Goal: Complete application form: Complete application form

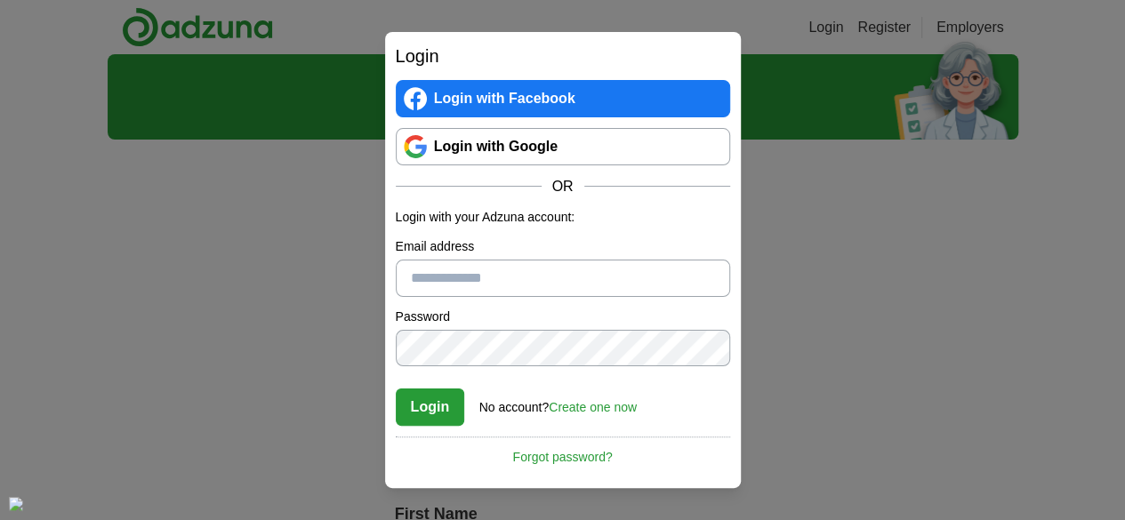
click at [530, 140] on link "Login with Google" at bounding box center [563, 146] width 335 height 37
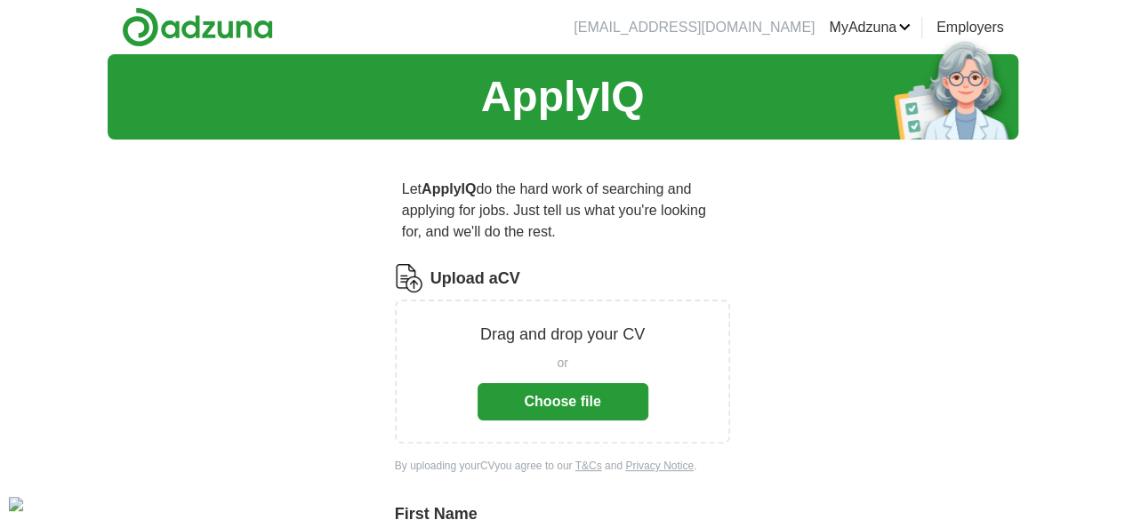
click at [602, 383] on button "Choose file" at bounding box center [563, 401] width 171 height 37
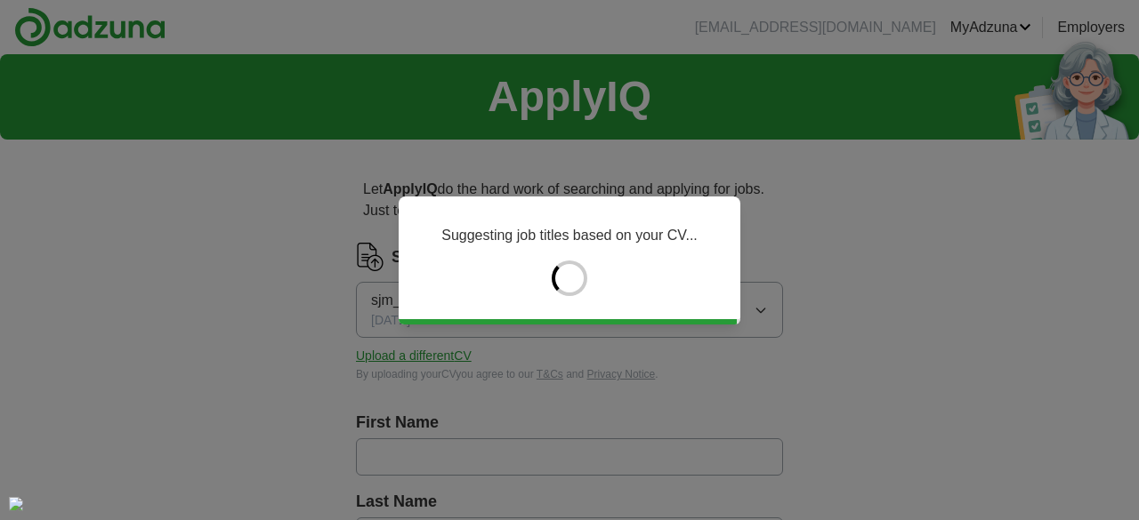
type input "******"
type input "*****"
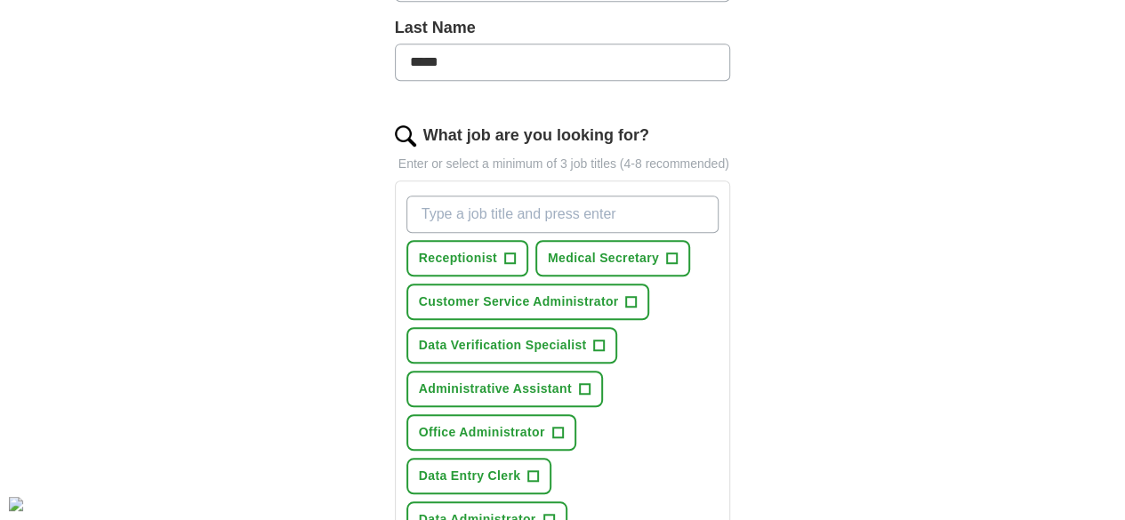
scroll to position [499, 0]
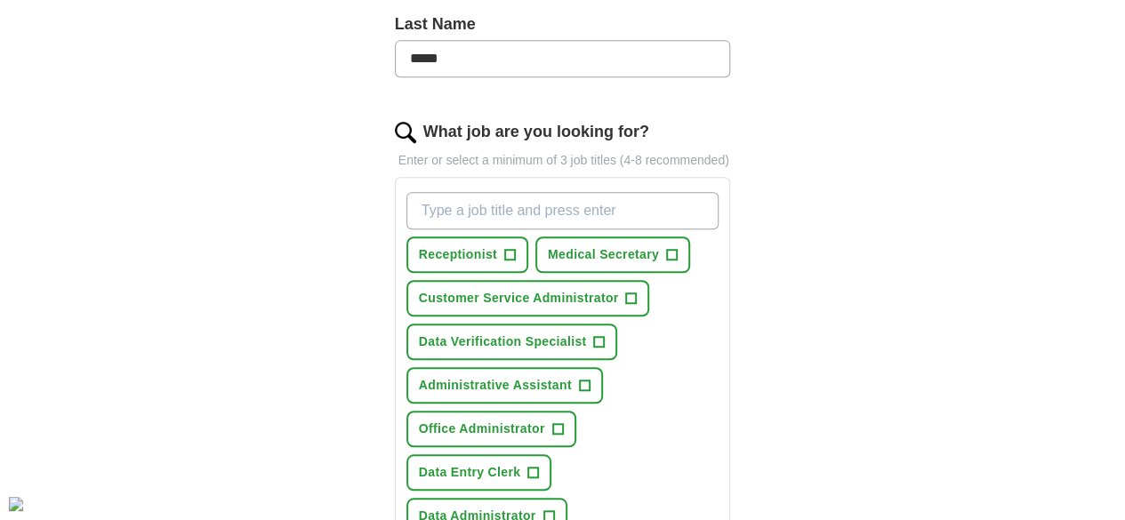
click at [664, 192] on input "What job are you looking for?" at bounding box center [563, 210] width 313 height 37
click at [528, 466] on span "+" at bounding box center [533, 473] width 11 height 14
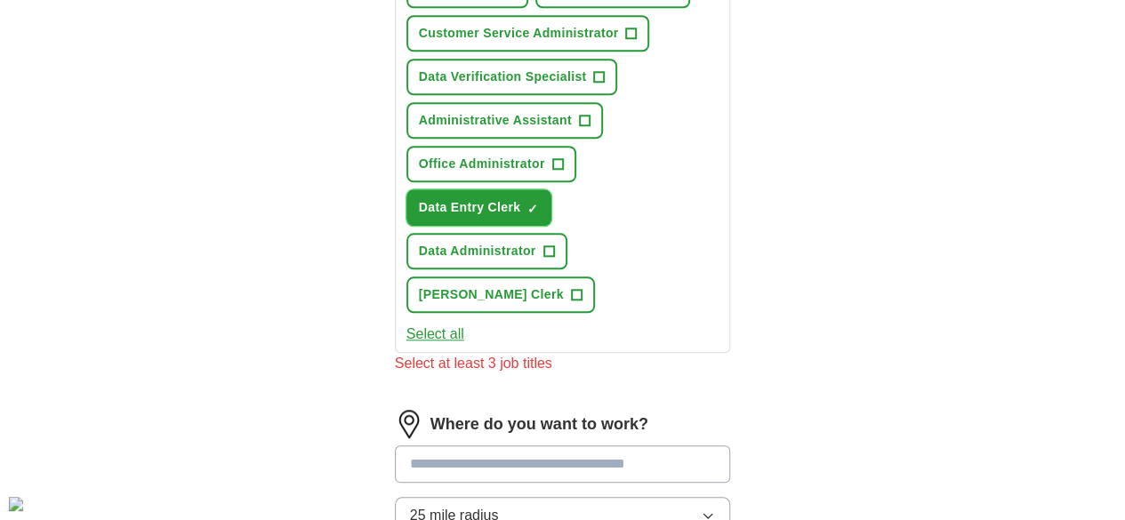
scroll to position [769, 0]
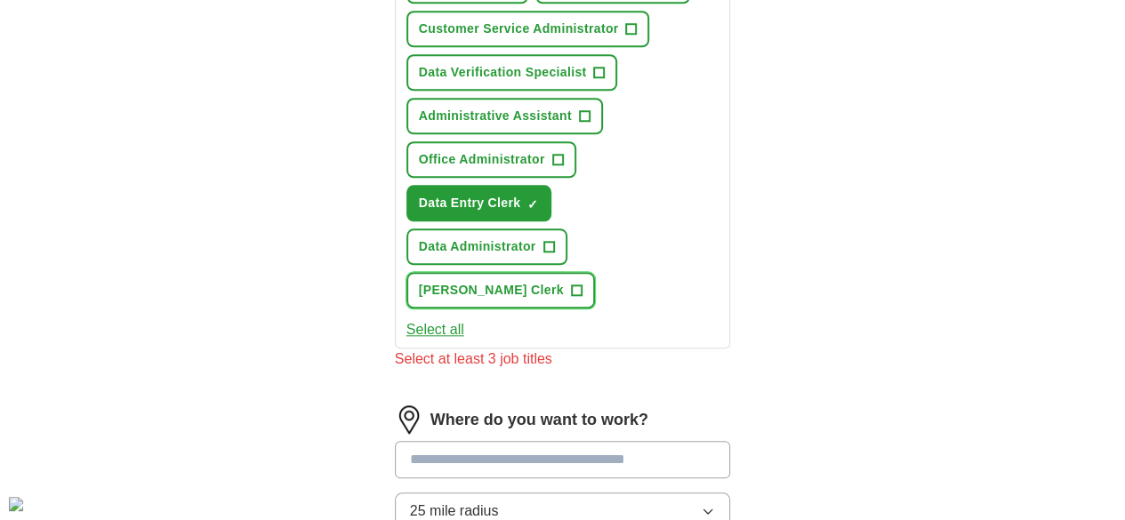
click at [466, 272] on button "[PERSON_NAME] Clerk +" at bounding box center [501, 290] width 189 height 36
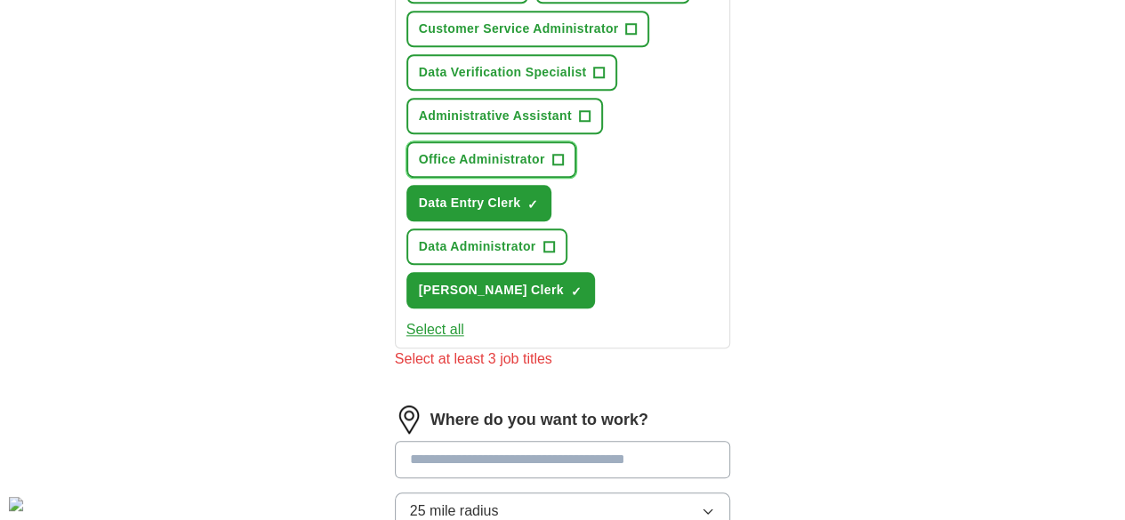
click at [563, 153] on span "+" at bounding box center [557, 160] width 11 height 14
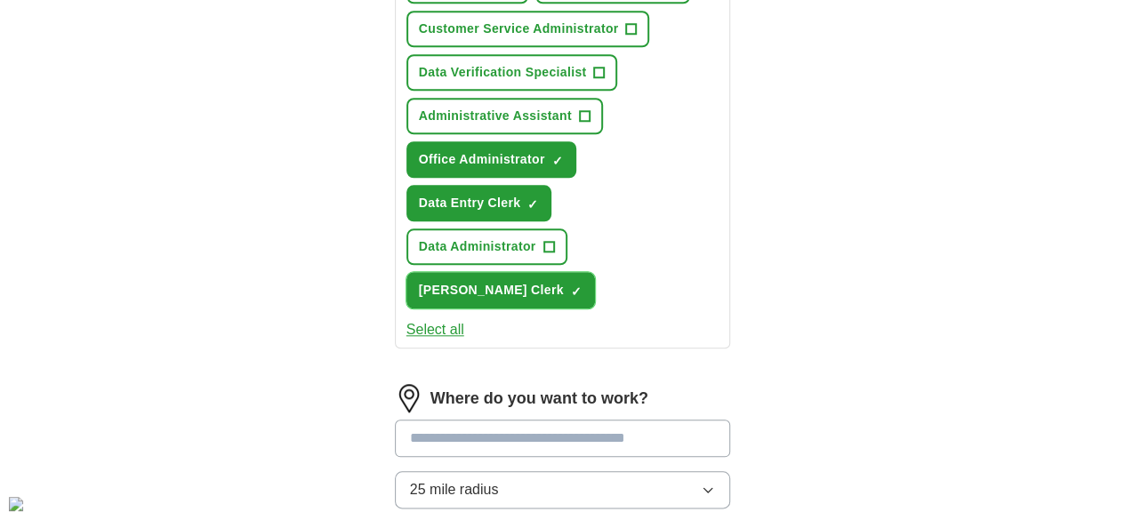
click at [571, 286] on span "✓ ×" at bounding box center [577, 291] width 12 height 11
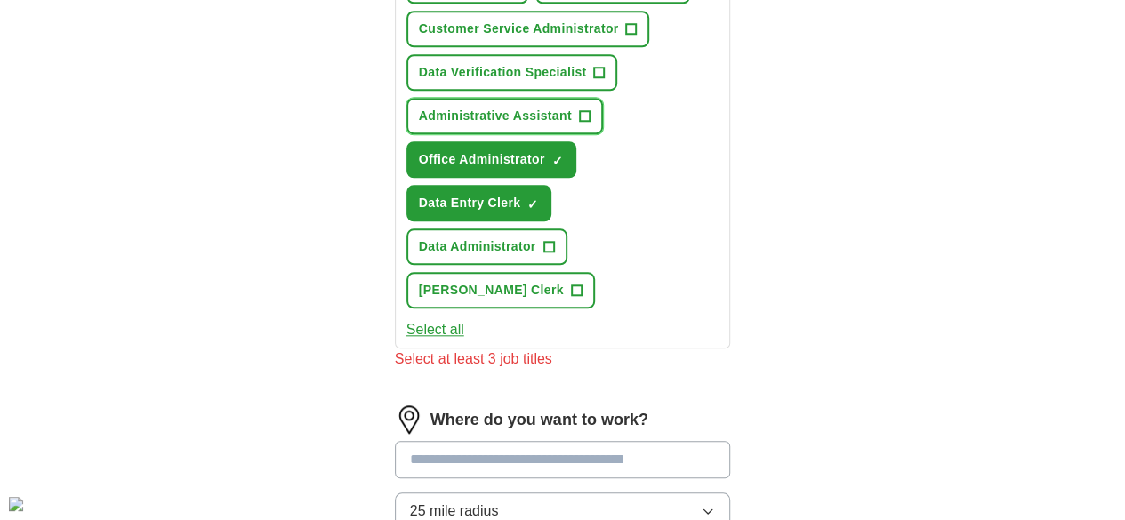
click at [527, 107] on span "Administrative Assistant" at bounding box center [495, 116] width 153 height 19
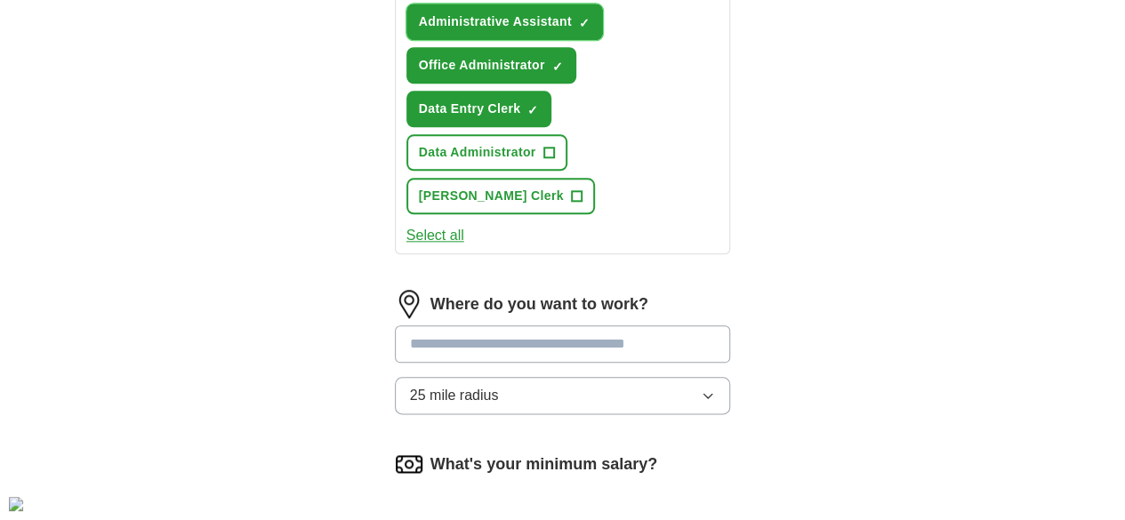
scroll to position [875, 0]
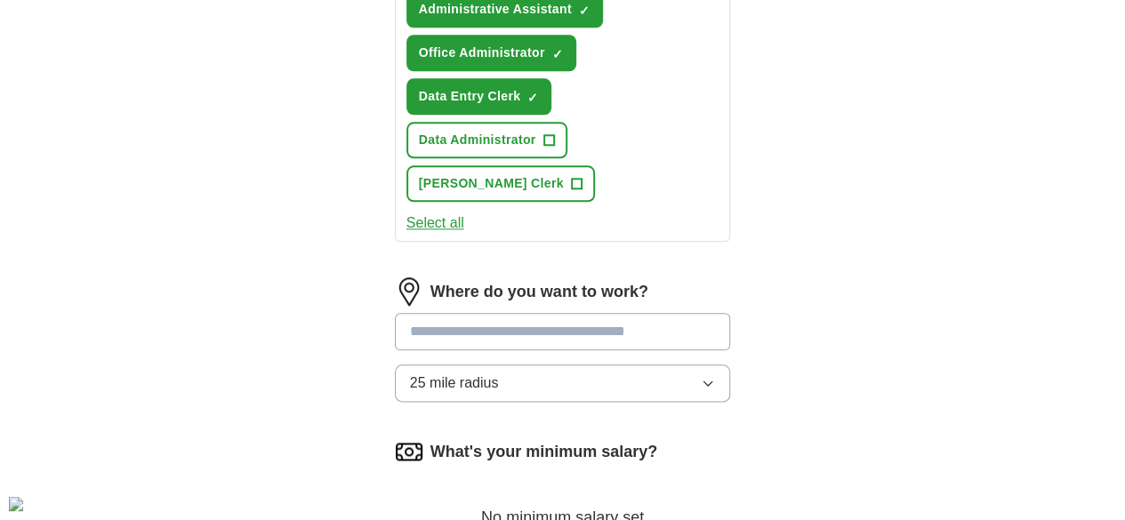
click at [555, 313] on input at bounding box center [563, 331] width 336 height 37
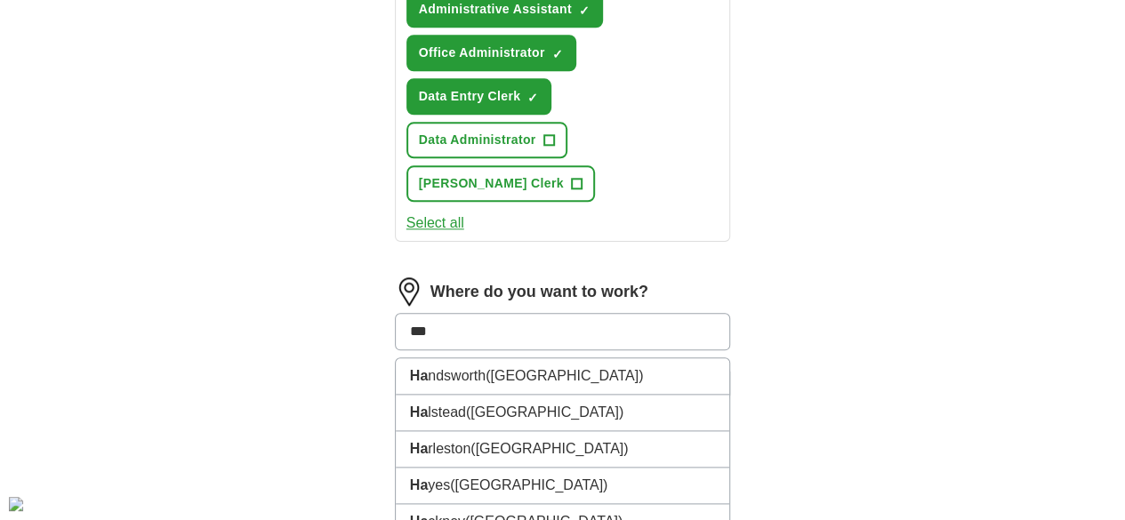
type input "****"
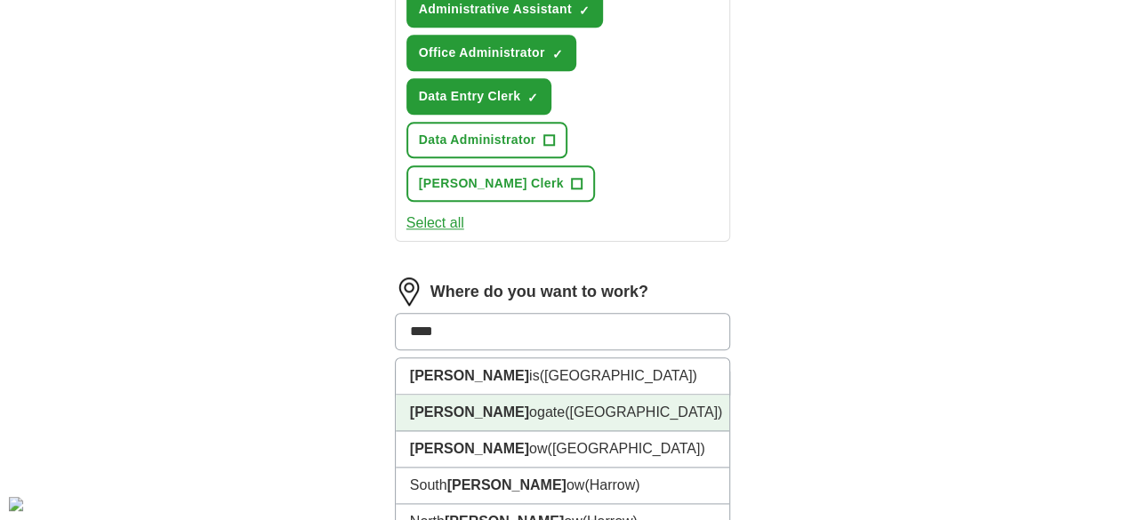
click at [541, 395] on li "[PERSON_NAME] ogate ([GEOGRAPHIC_DATA])" at bounding box center [563, 413] width 335 height 36
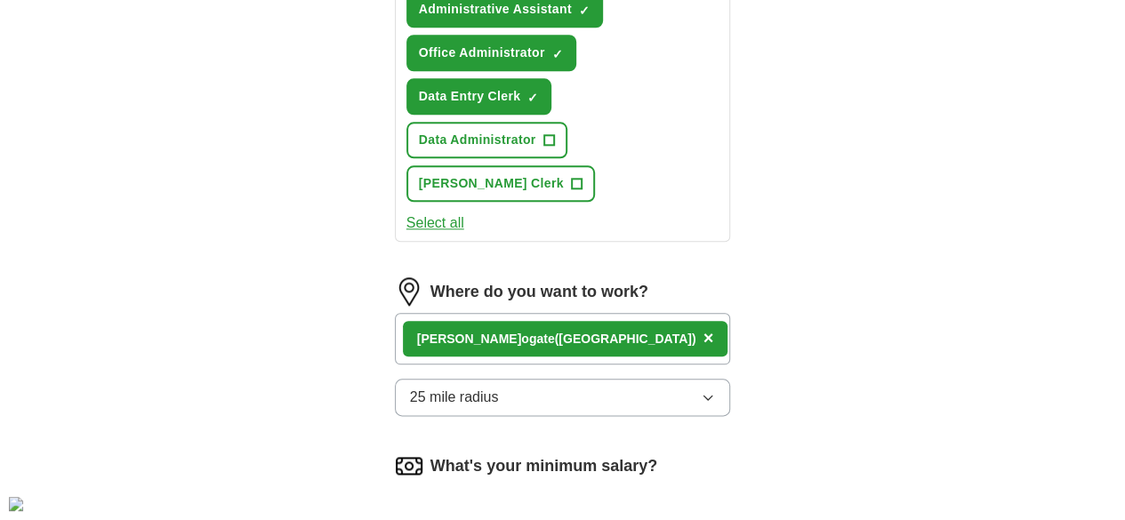
click at [541, 379] on button "25 mile radius" at bounding box center [563, 397] width 336 height 37
click at [496, 501] on div "10 mile radius" at bounding box center [563, 511] width 306 height 21
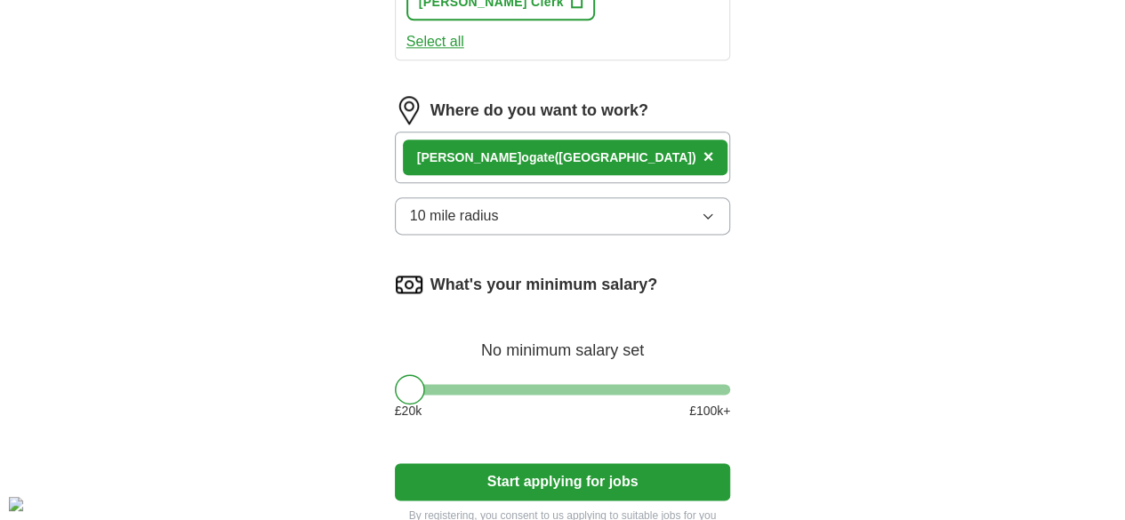
scroll to position [1068, 0]
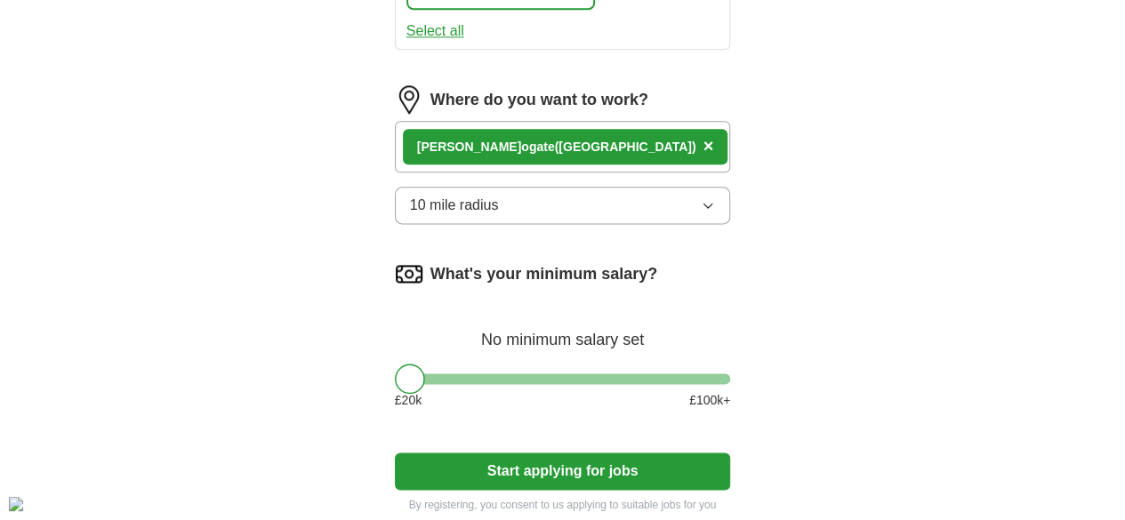
click at [646, 453] on button "Start applying for jobs" at bounding box center [563, 471] width 336 height 37
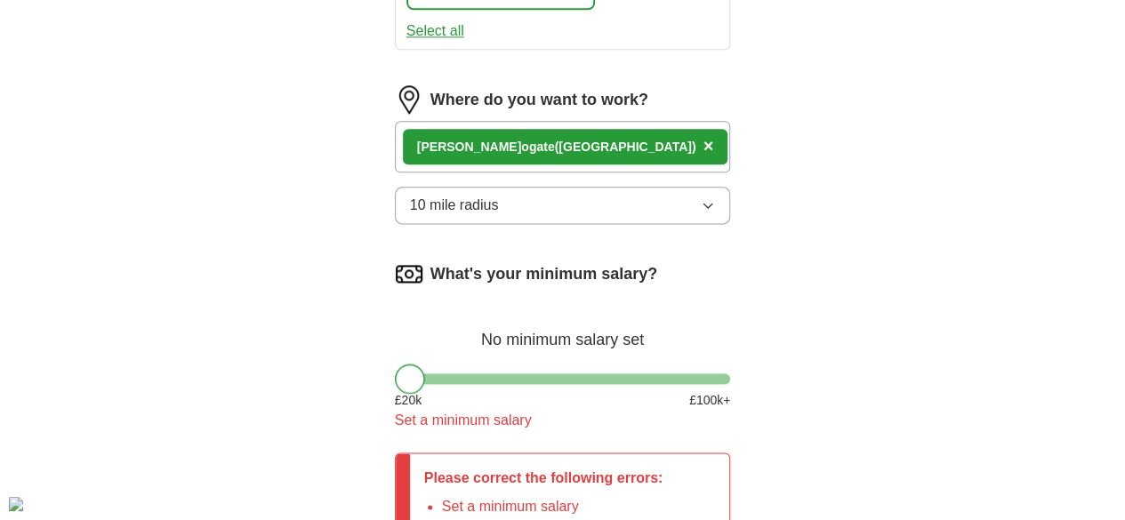
click at [395, 364] on div at bounding box center [410, 379] width 30 height 30
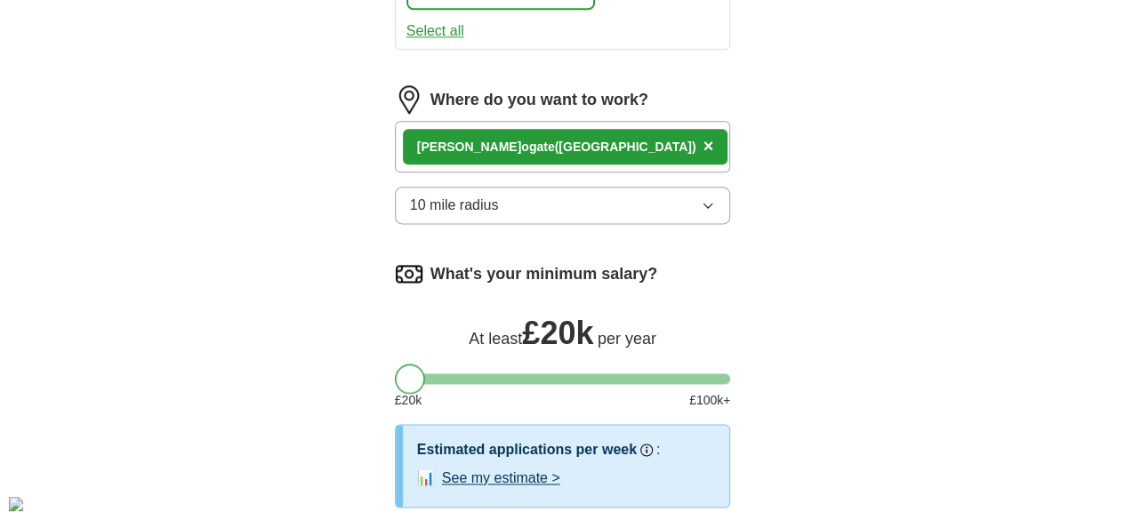
drag, startPoint x: 381, startPoint y: 267, endPoint x: 367, endPoint y: 260, distance: 15.9
click at [395, 364] on div at bounding box center [410, 379] width 30 height 30
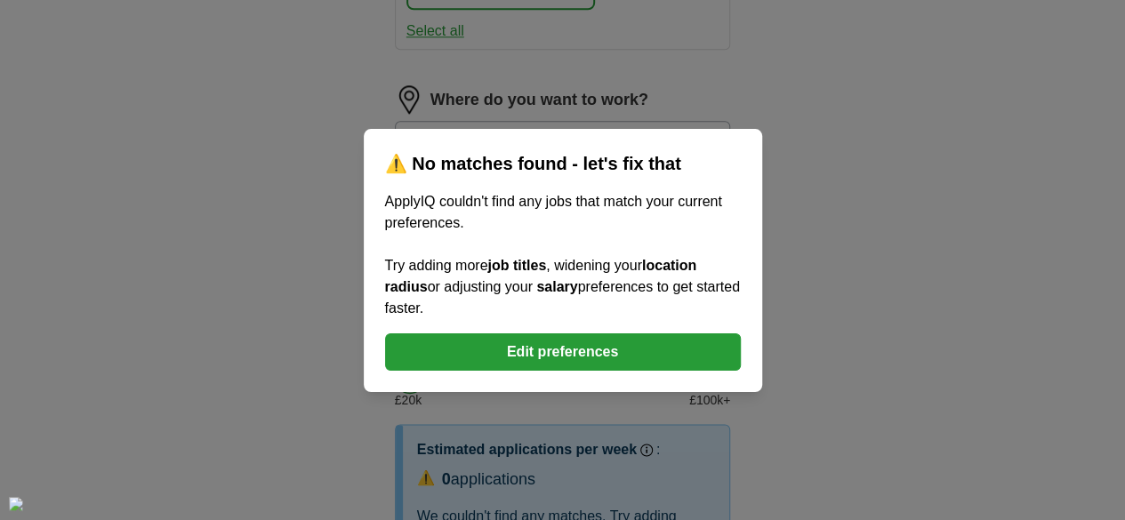
click at [536, 337] on button "Edit preferences" at bounding box center [563, 352] width 356 height 37
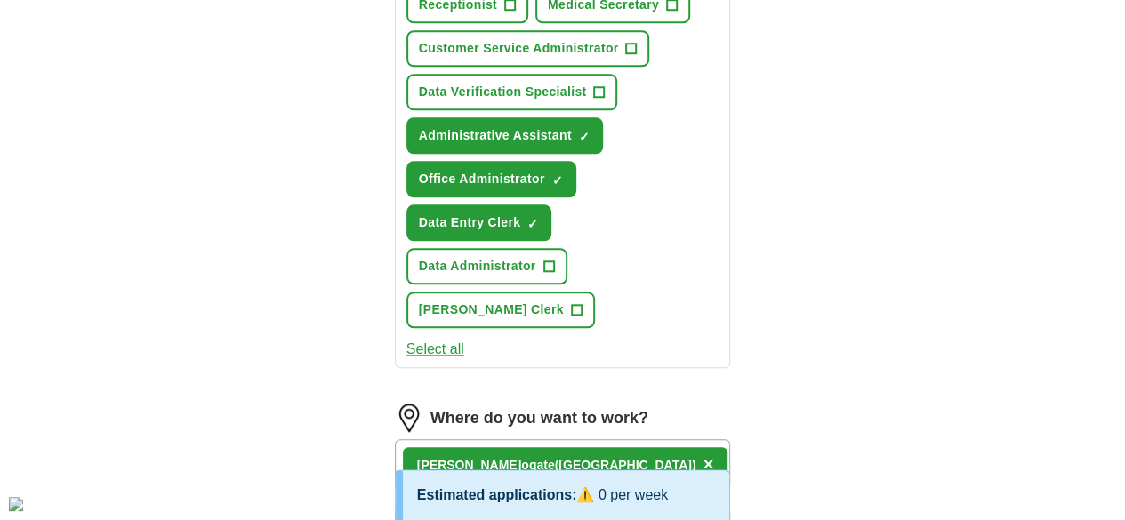
scroll to position [732, 0]
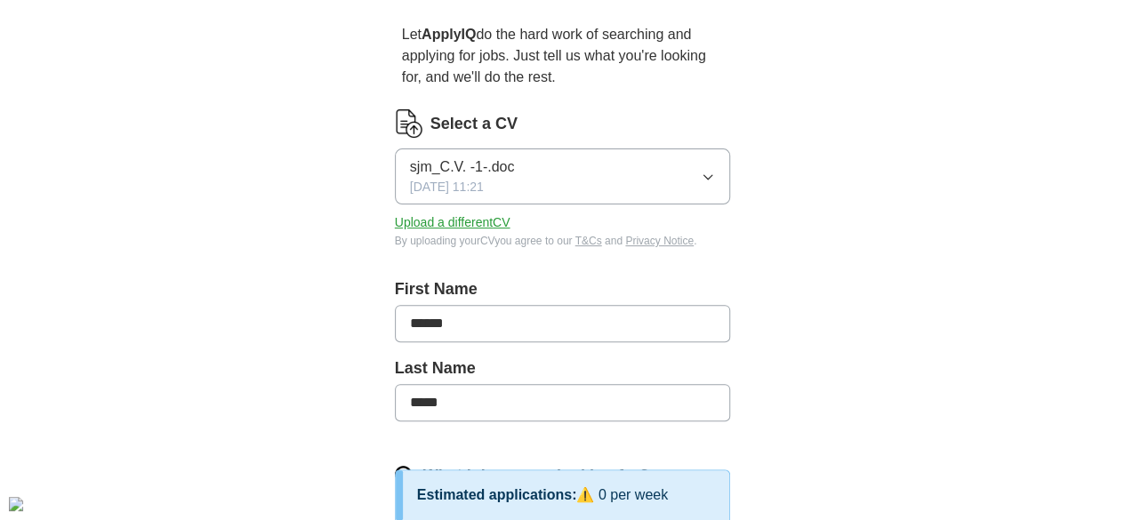
scroll to position [0, 0]
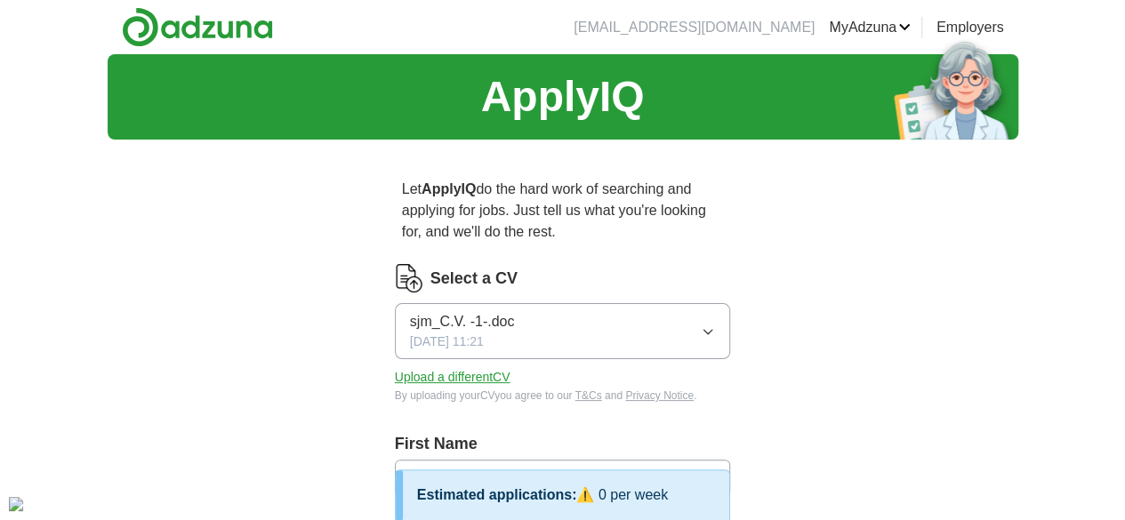
click at [0, 0] on link "Preferences" at bounding box center [0, 0] width 0 height 0
